Goal: Task Accomplishment & Management: Use online tool/utility

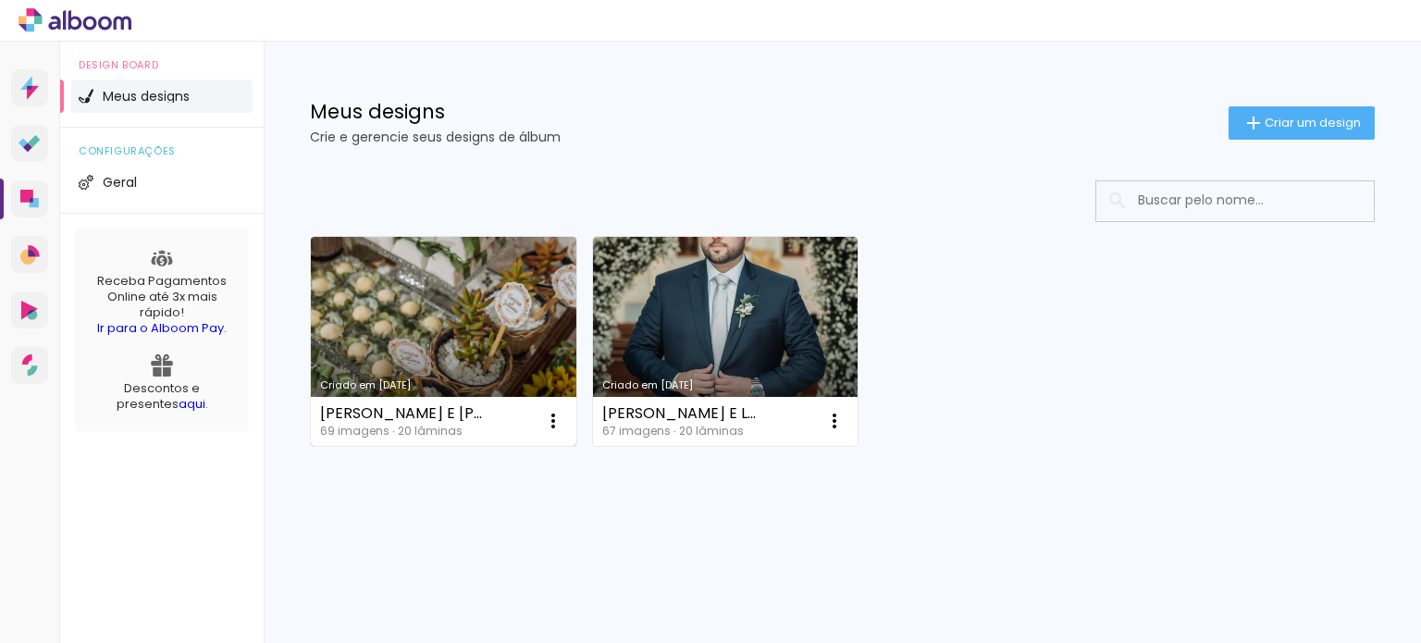
click at [493, 290] on link "Criado em [DATE]" at bounding box center [443, 341] width 265 height 209
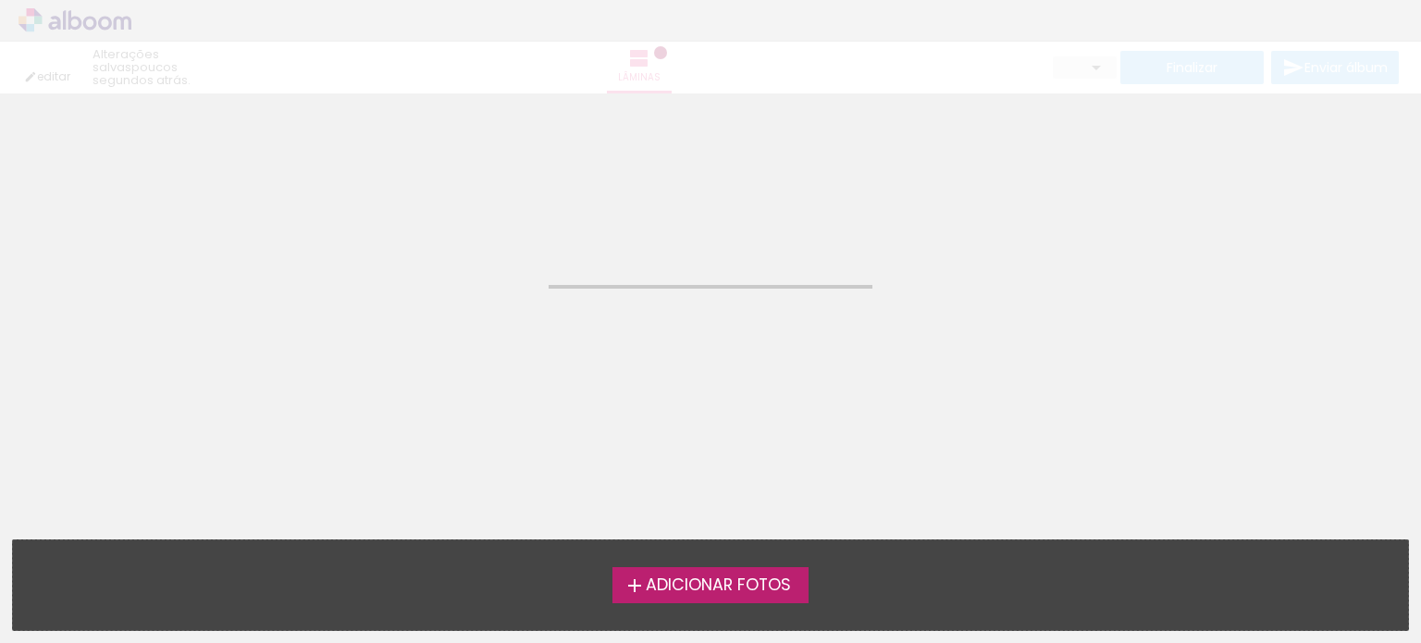
click at [493, 290] on neon-animated-pages "Confirmar Cancelar" at bounding box center [710, 367] width 1421 height 549
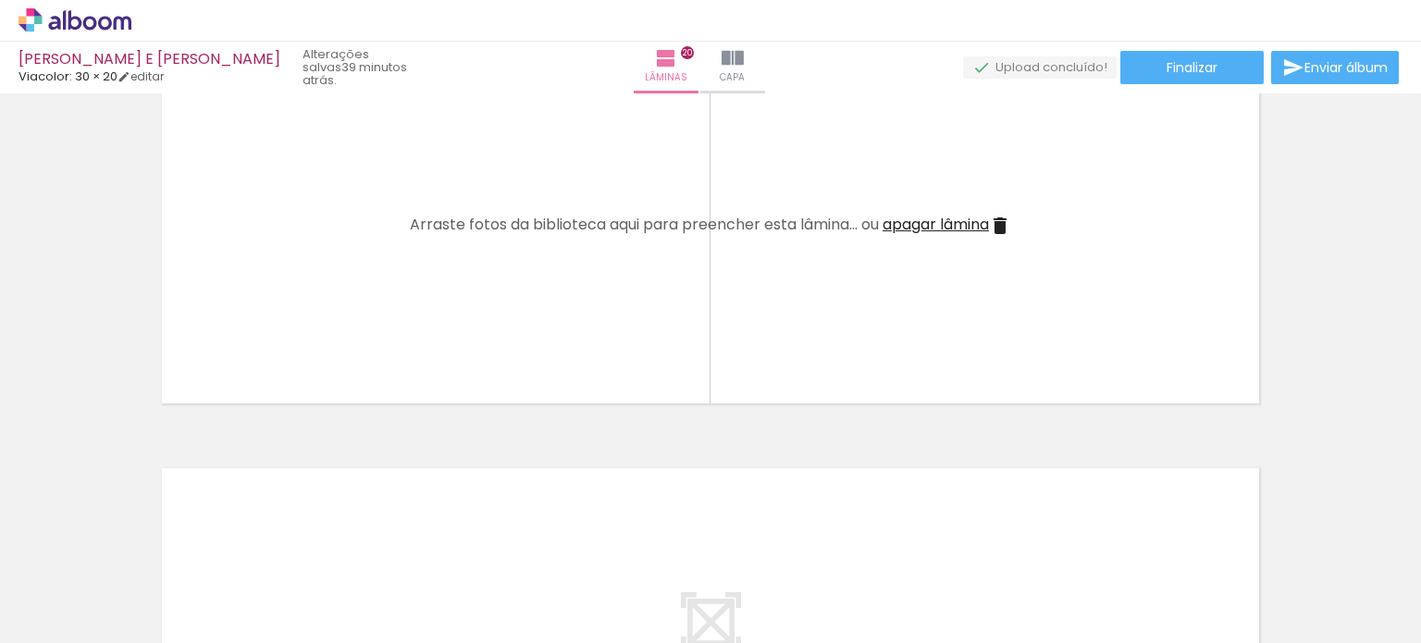
scroll to position [8457, 0]
